Goal: Information Seeking & Learning: Learn about a topic

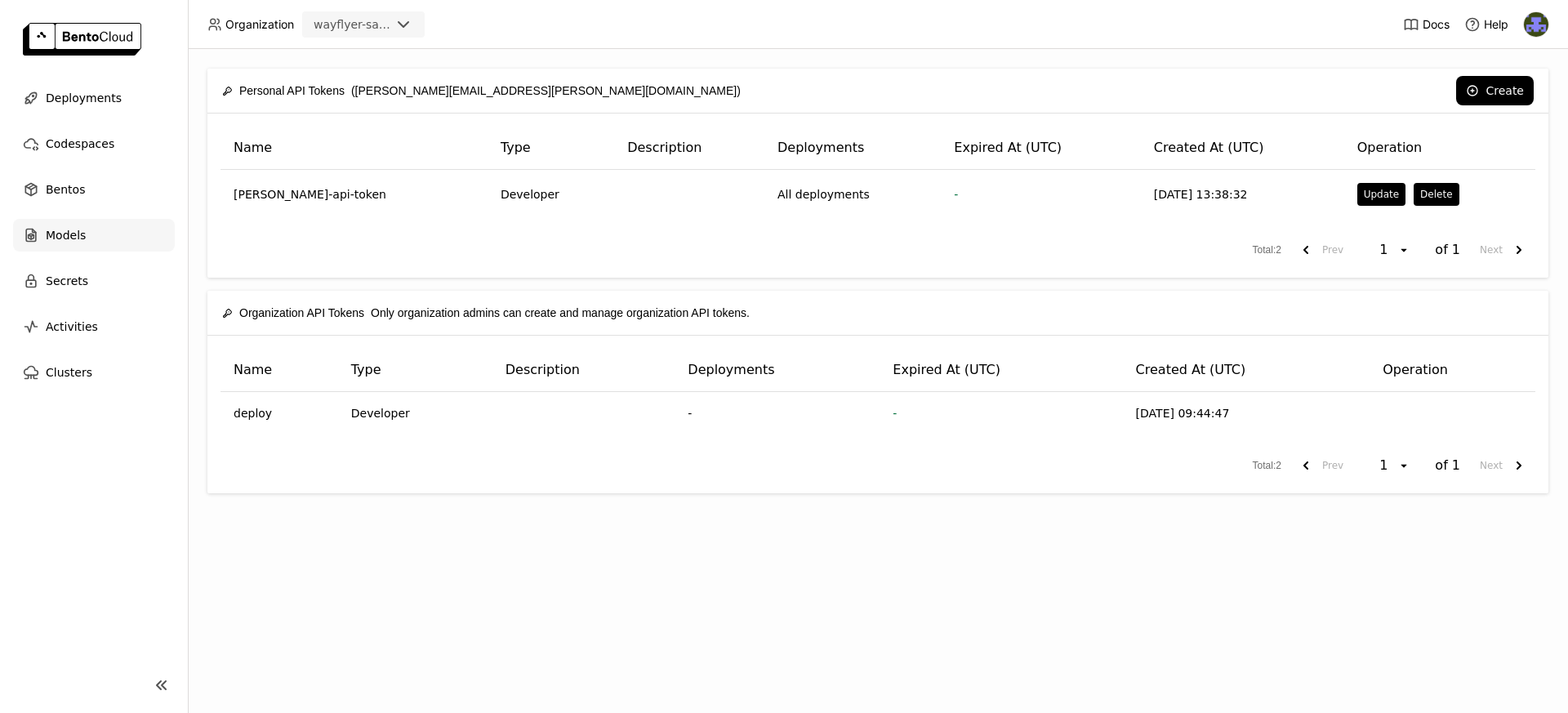
click at [39, 237] on div "Models" at bounding box center [94, 235] width 162 height 32
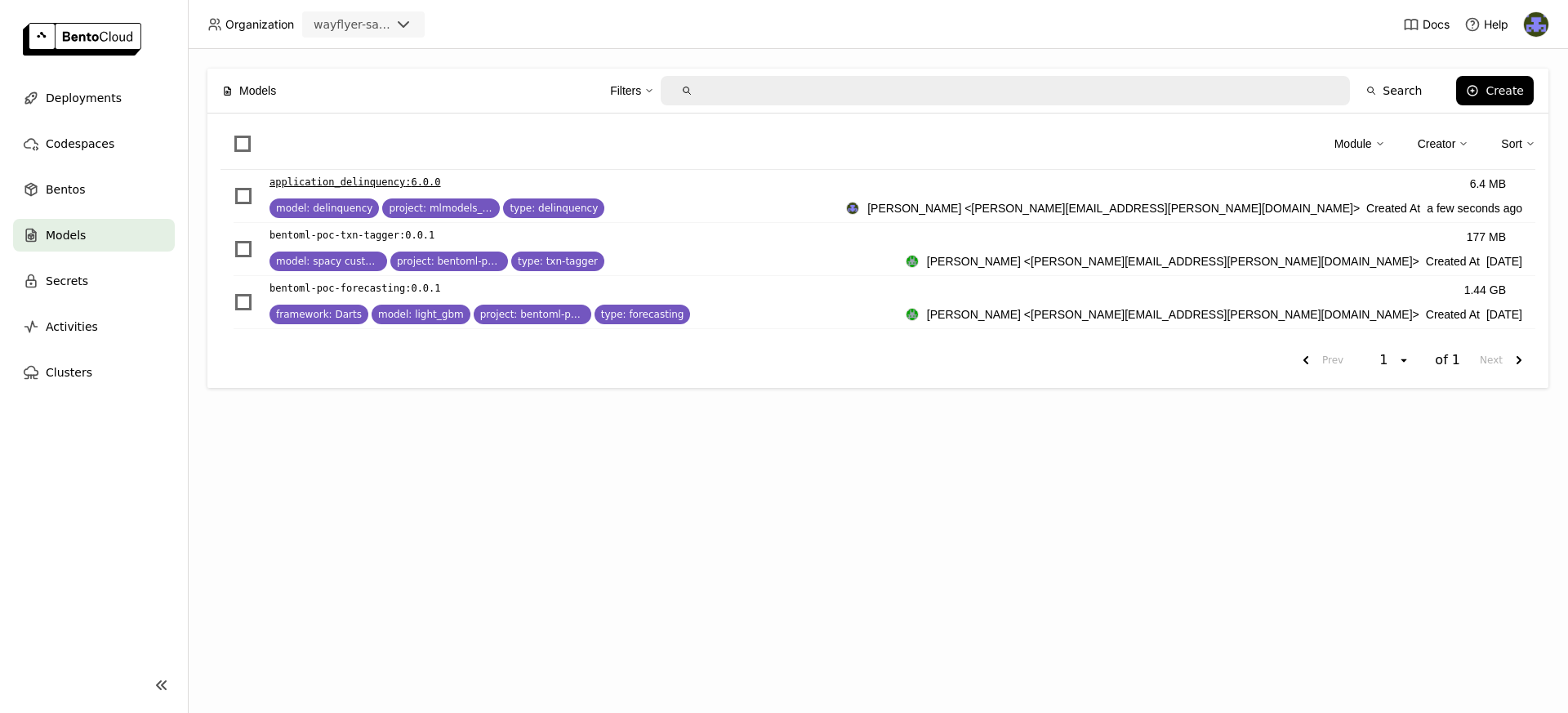
click at [322, 175] on p "application_delinquency : 6.0.0" at bounding box center [355, 182] width 172 height 17
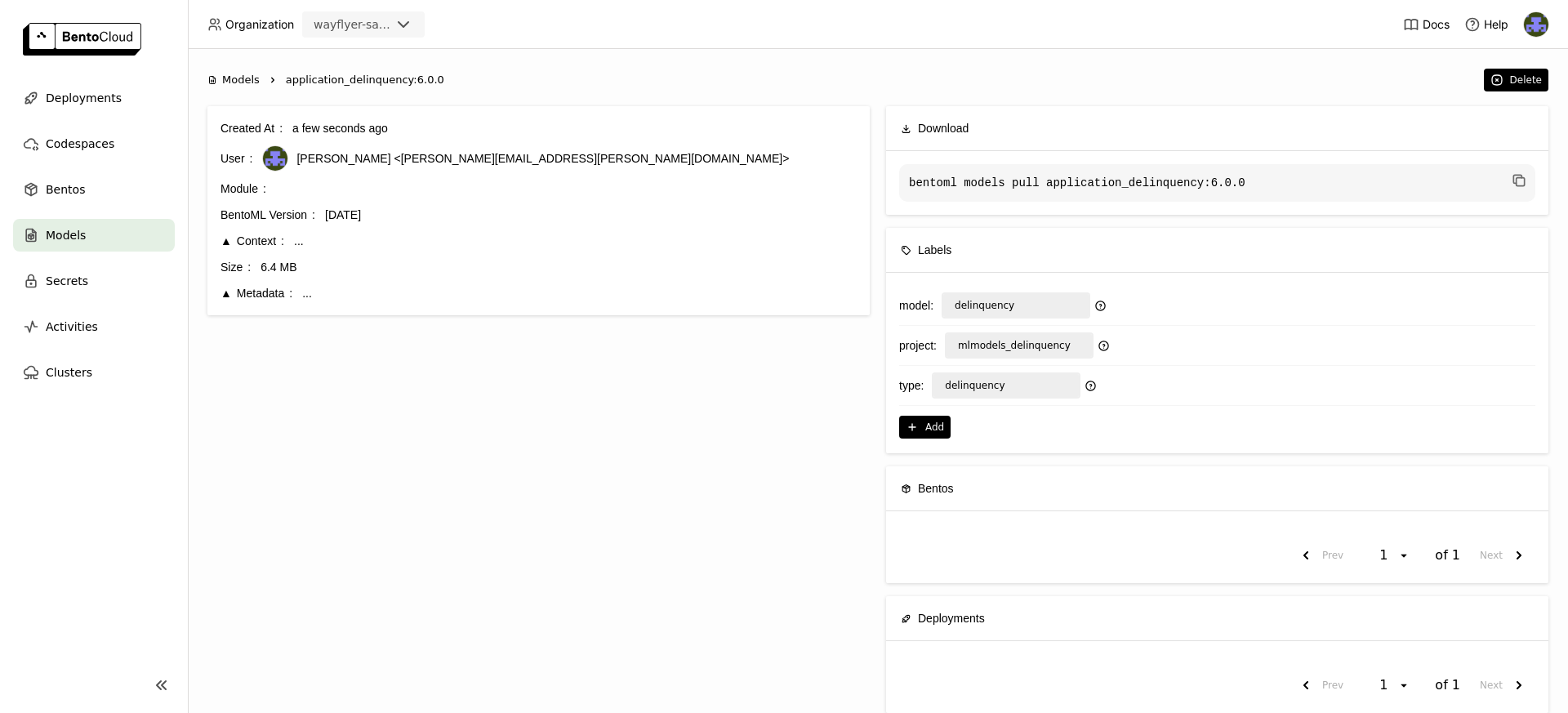
click at [223, 295] on div "Metadata" at bounding box center [257, 293] width 72 height 18
click at [221, 237] on div "Context" at bounding box center [252, 241] width 64 height 18
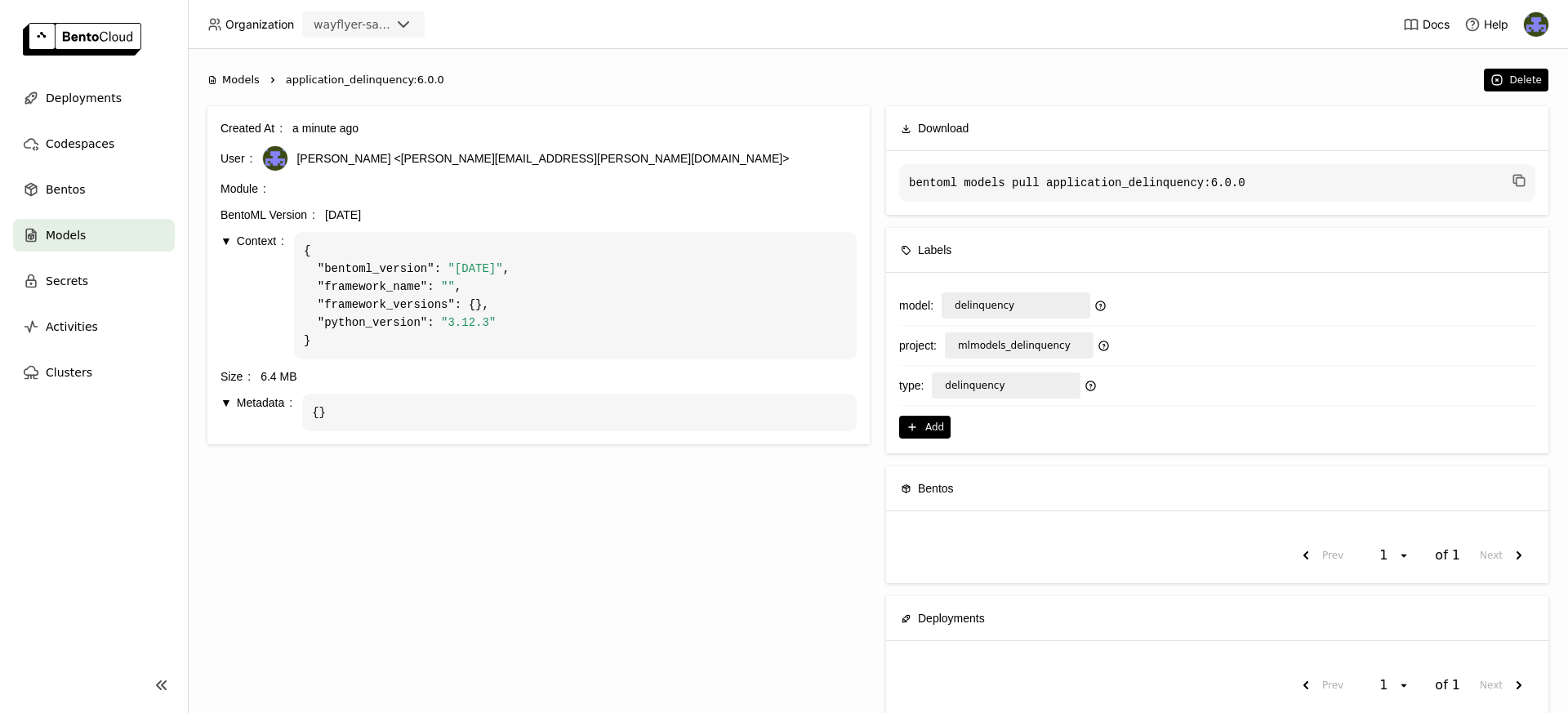
scroll to position [32, 0]
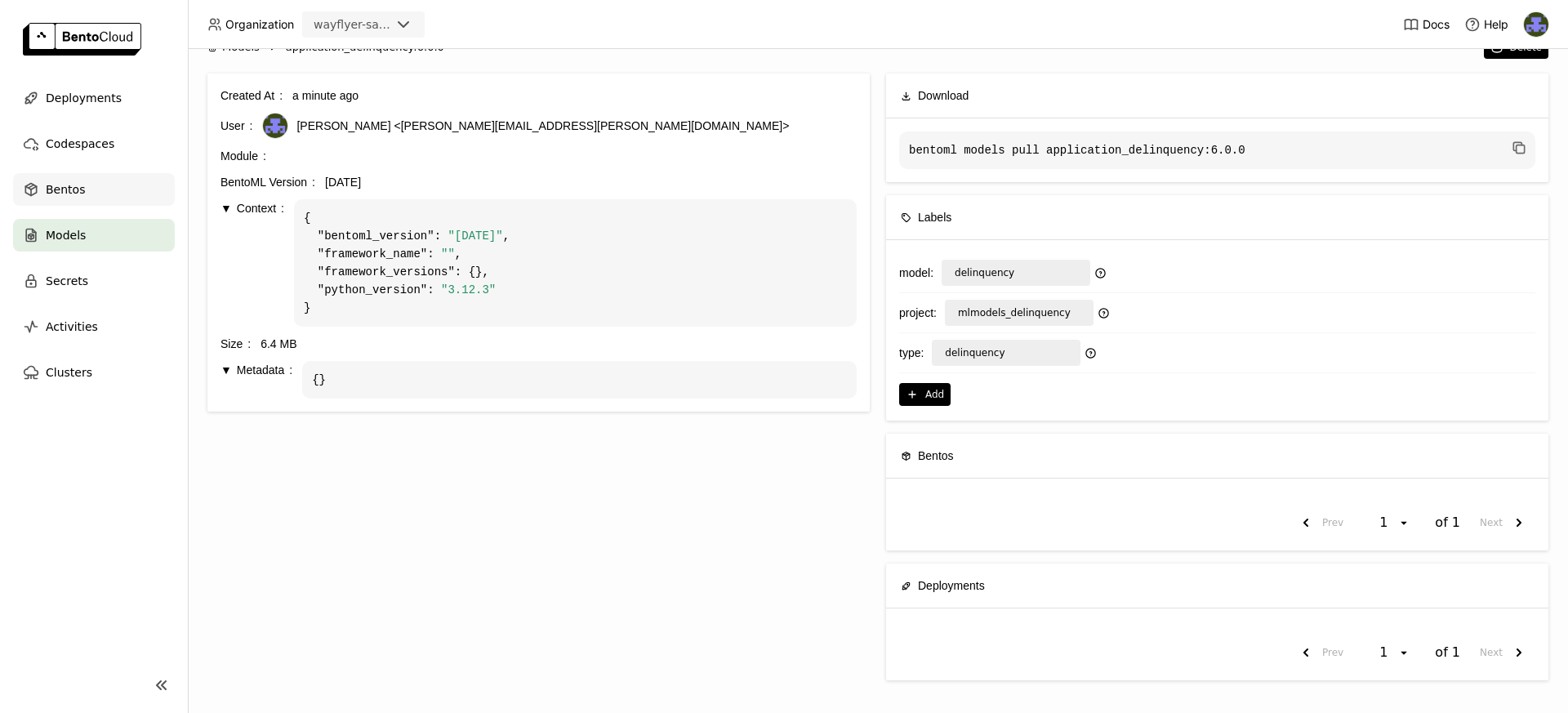
click at [144, 193] on div "Bentos" at bounding box center [94, 188] width 162 height 32
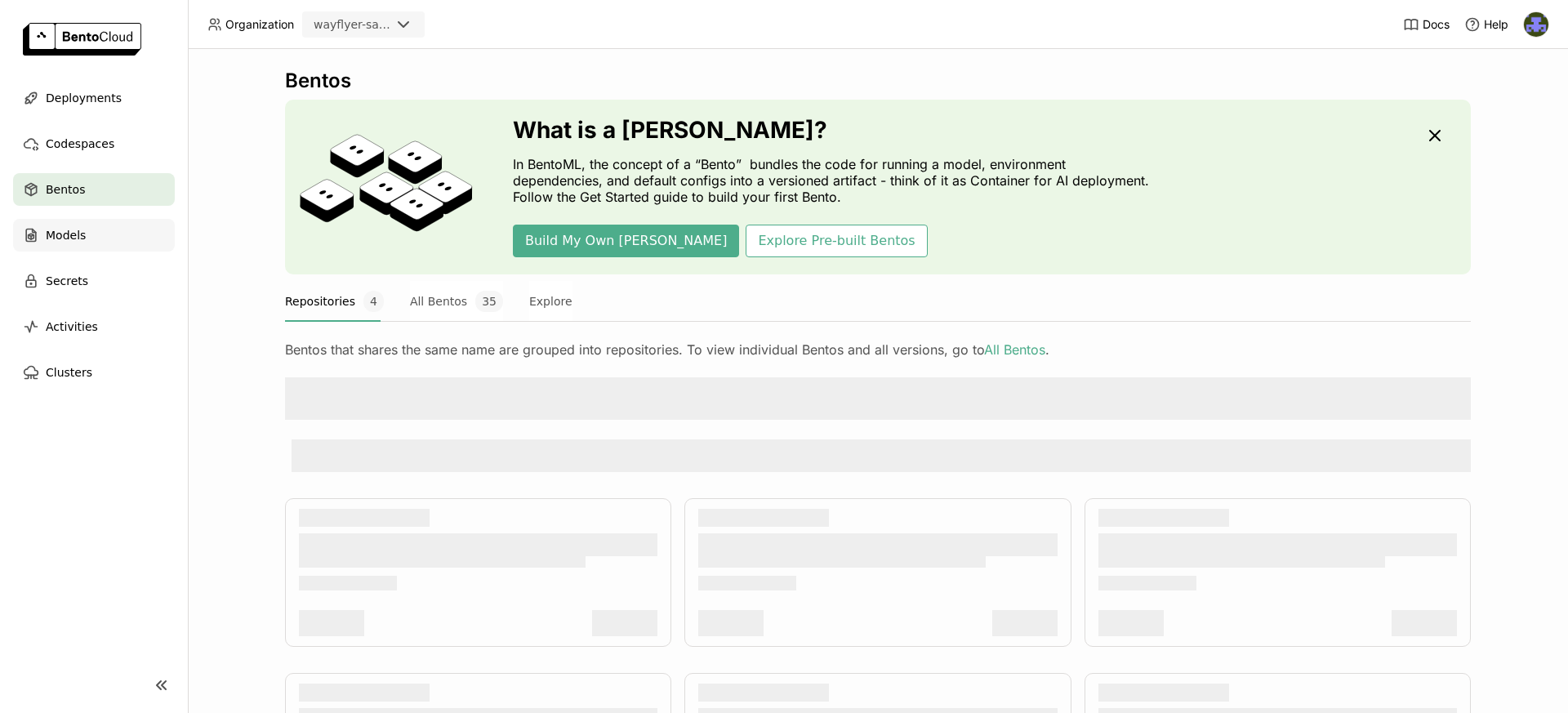
click at [105, 234] on div "Models" at bounding box center [94, 235] width 162 height 32
